Goal: Task Accomplishment & Management: Use online tool/utility

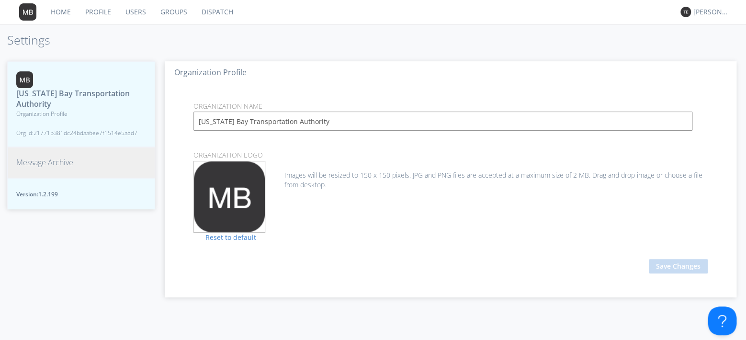
click at [56, 157] on span "Message Archive" at bounding box center [44, 162] width 57 height 11
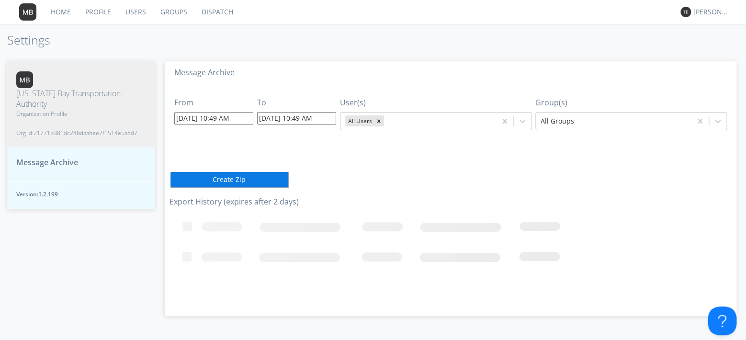
click at [215, 121] on input "[DATE] 10:49 AM" at bounding box center [213, 118] width 79 height 12
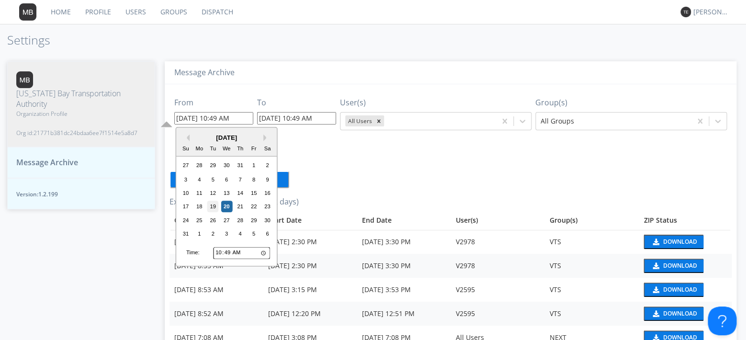
click at [213, 206] on div "19" at bounding box center [212, 206] width 11 height 11
type input "[DATE] 10:49 AM"
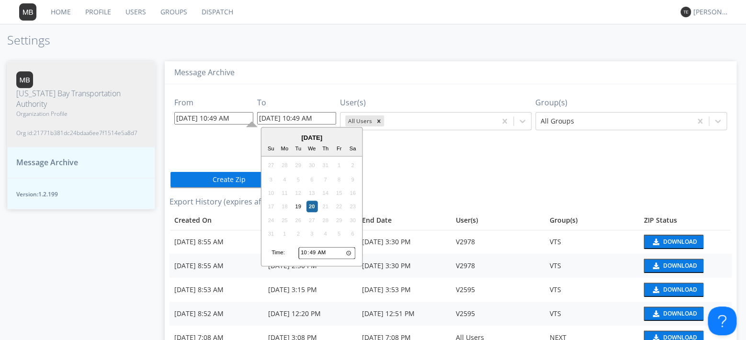
click at [273, 119] on input "[DATE] 10:49 AM" at bounding box center [296, 118] width 79 height 12
click at [298, 208] on div "19" at bounding box center [297, 206] width 11 height 11
type input "[DATE] 10:49 AM"
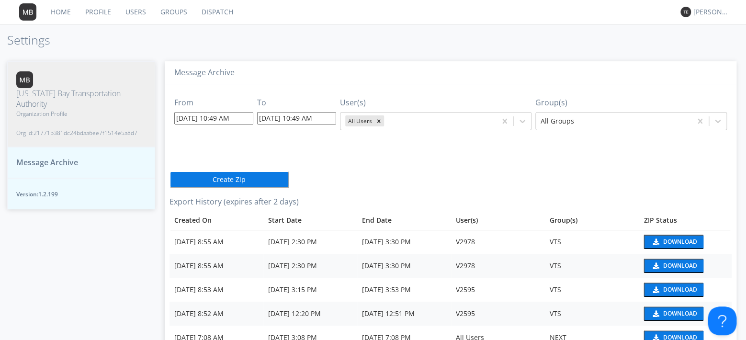
click at [308, 119] on input "[DATE] 10:49 AM" at bounding box center [296, 118] width 79 height 12
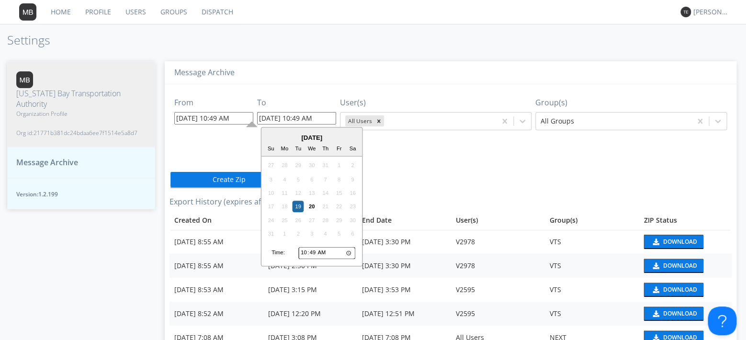
click at [304, 254] on input "10:49" at bounding box center [326, 252] width 57 height 12
type input "11:49"
type input "[DATE] 11:49 AM"
type input "12:49"
type input "[DATE] 12:49 PM"
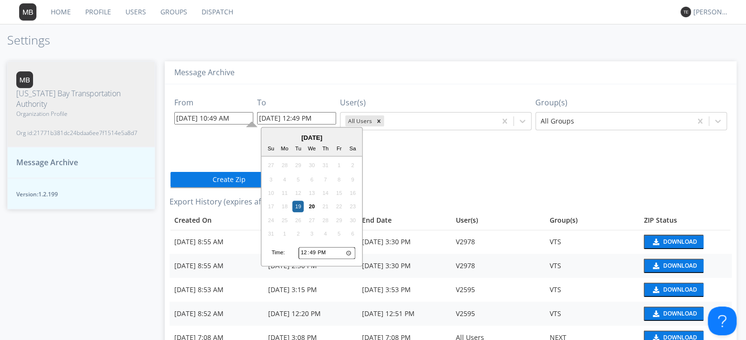
type input "13:49"
type input "[DATE] 1:49 PM"
type input "14:49"
type input "[DATE] 2:49 PM"
type input "15:49"
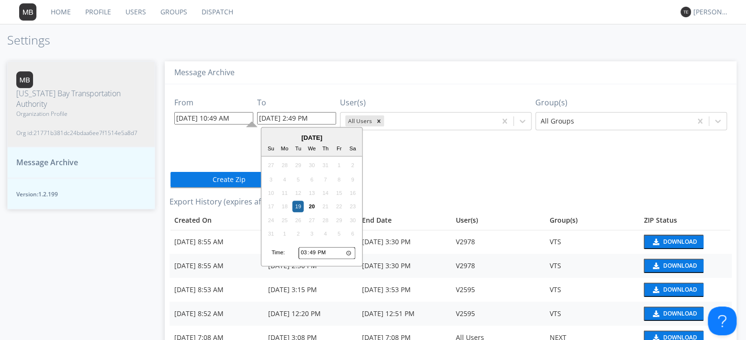
type input "[DATE] 3:49 PM"
type input "16:49"
type input "[DATE] 4:49 PM"
type input "17:49"
type input "[DATE] 5:49 PM"
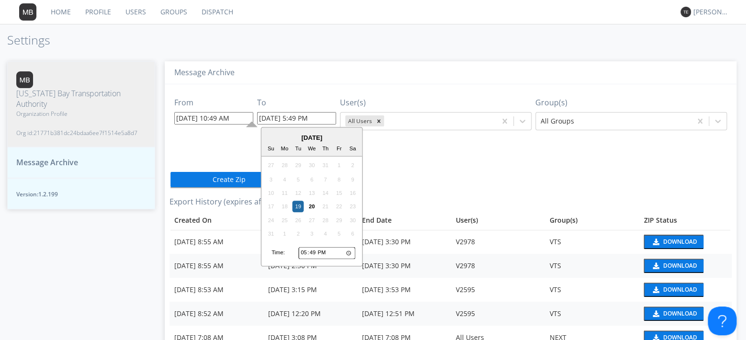
type input "18:49"
type input "[DATE] 6:49 PM"
type input "19:49"
type input "[DATE] 7:49 PM"
click at [716, 123] on icon at bounding box center [718, 121] width 10 height 10
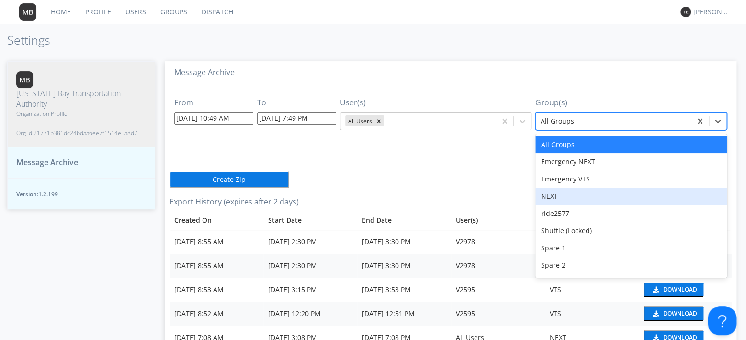
click at [573, 200] on div "NEXT" at bounding box center [630, 196] width 191 height 17
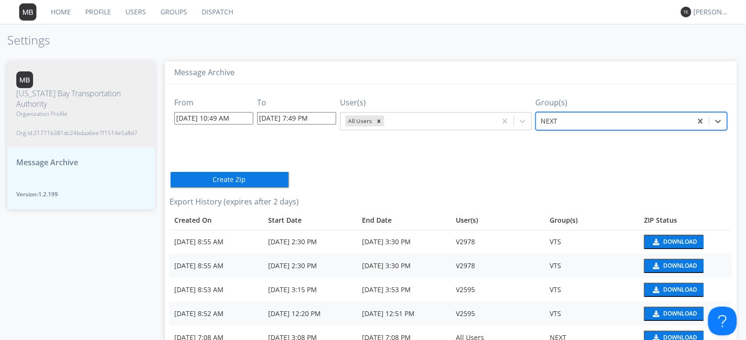
click at [219, 181] on button "Create Zip" at bounding box center [229, 179] width 120 height 17
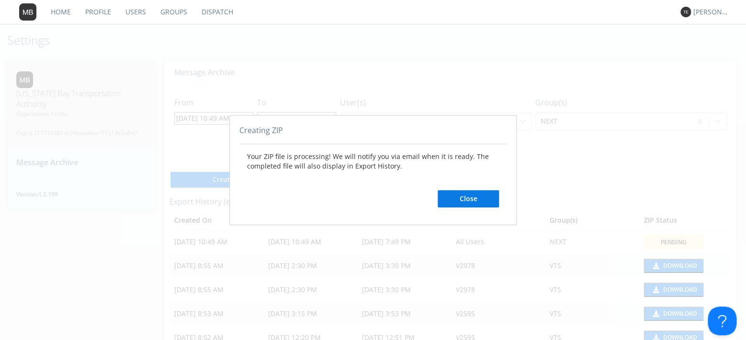
click at [486, 201] on button "Close" at bounding box center [467, 198] width 61 height 17
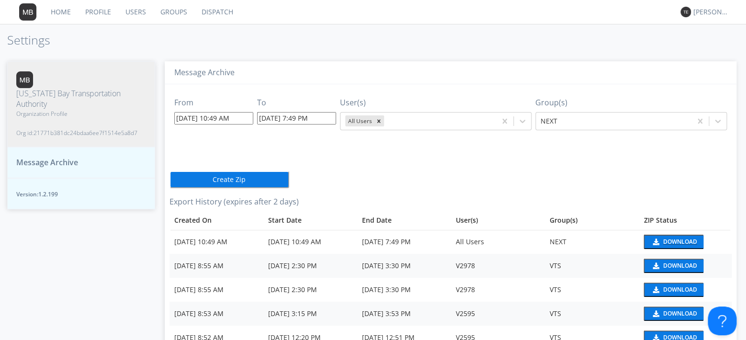
click at [664, 239] on div "Download" at bounding box center [680, 242] width 34 height 6
